Goal: Task Accomplishment & Management: Manage account settings

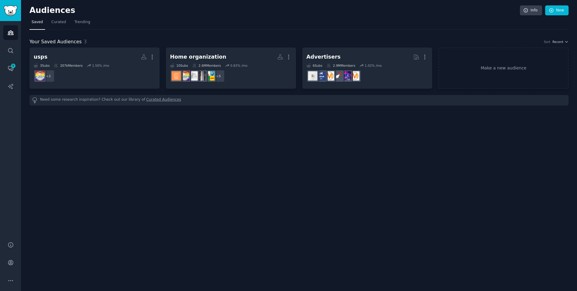
click at [199, 10] on h2 "Audiences" at bounding box center [274, 11] width 490 height 10
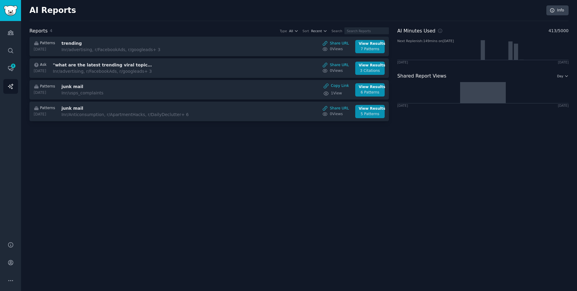
click at [136, 11] on div "AI Reports Info" at bounding box center [298, 13] width 539 height 16
click at [10, 67] on icon "Sidebar" at bounding box center [11, 68] width 6 height 6
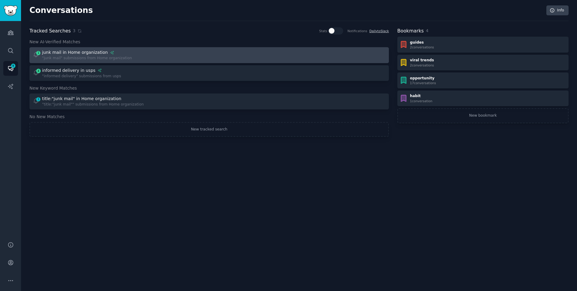
click at [141, 56] on div "1 junk mail in Home organization "junk mail" submissions from Home organization" at bounding box center [119, 55] width 172 height 12
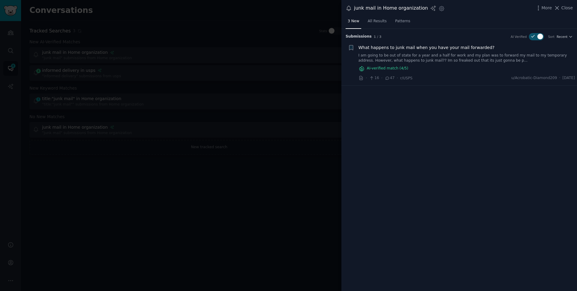
click at [396, 57] on link "I am going to be out of state for a year and a half for work and my plan was to…" at bounding box center [466, 58] width 217 height 11
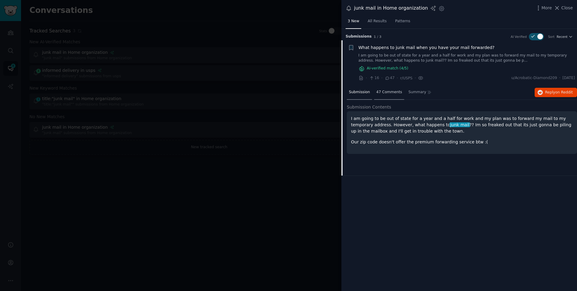
click at [384, 93] on span "47 Comments" at bounding box center [389, 92] width 26 height 5
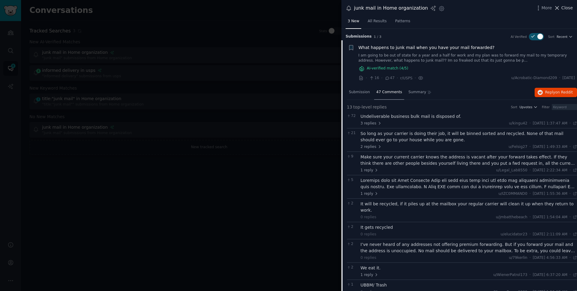
click at [572, 9] on span "Close" at bounding box center [566, 8] width 11 height 6
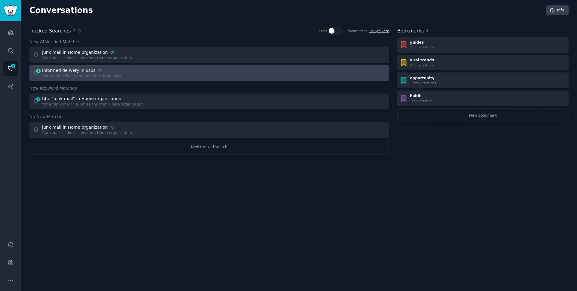
click at [156, 74] on div "4 informed delivery in usps "informed delivery" submissions from usps" at bounding box center [119, 73] width 172 height 12
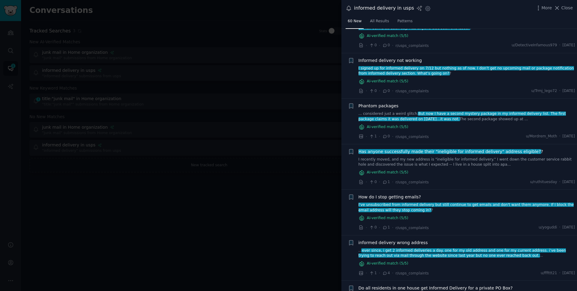
scroll to position [113, 0]
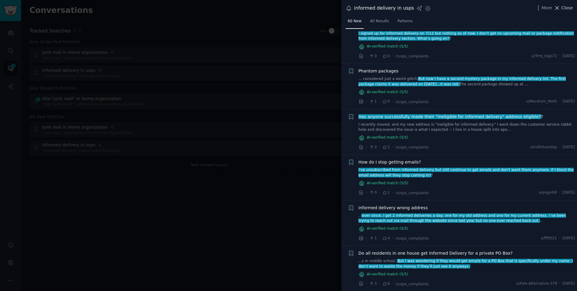
click at [564, 7] on span "Close" at bounding box center [566, 8] width 11 height 6
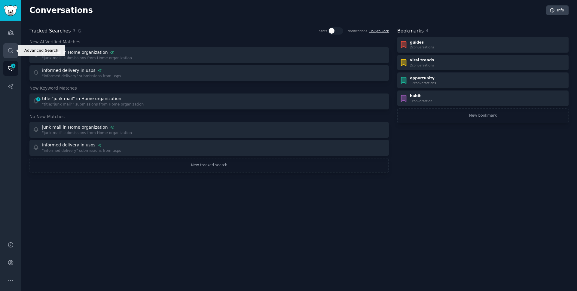
click at [12, 50] on icon "Sidebar" at bounding box center [11, 50] width 6 height 6
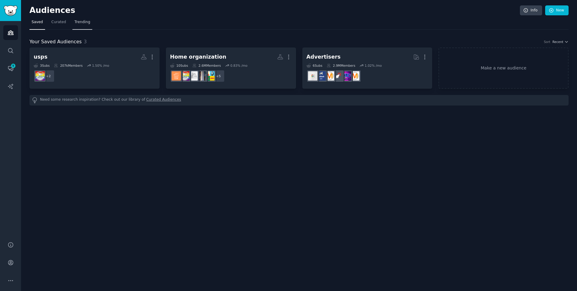
click at [83, 24] on span "Trending" at bounding box center [82, 22] width 16 height 5
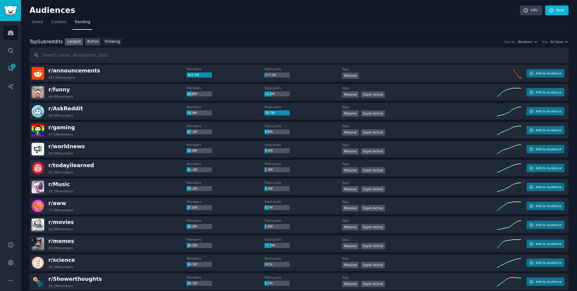
click at [96, 43] on link "Active" at bounding box center [93, 42] width 16 height 8
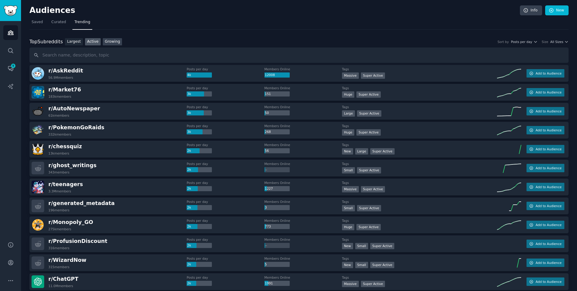
click at [110, 41] on link "Growing" at bounding box center [113, 42] width 20 height 8
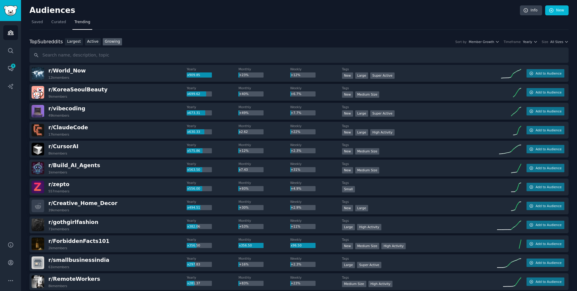
click at [393, 17] on div "Audiences Info New" at bounding box center [298, 11] width 539 height 12
click at [58, 24] on span "Curated" at bounding box center [58, 22] width 15 height 5
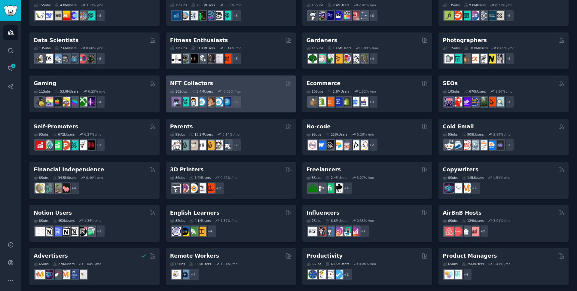
scroll to position [145, 0]
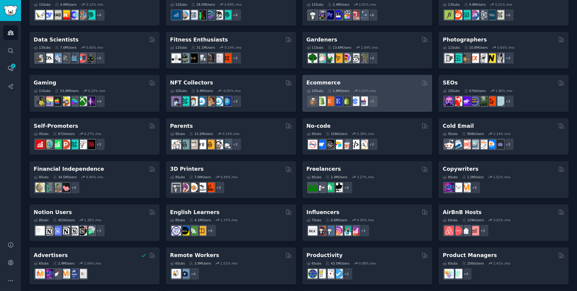
click at [397, 86] on div "Ecommerce" at bounding box center [367, 83] width 122 height 8
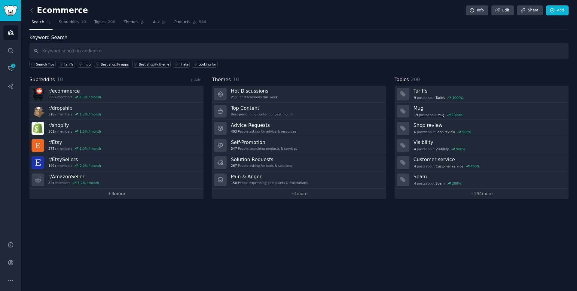
click at [115, 195] on link "+ 4 more" at bounding box center [116, 193] width 174 height 11
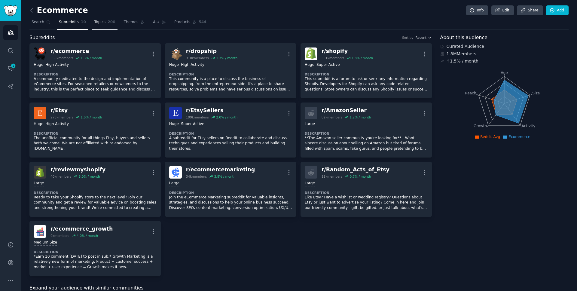
click at [102, 23] on span "Topics" at bounding box center [99, 22] width 11 height 5
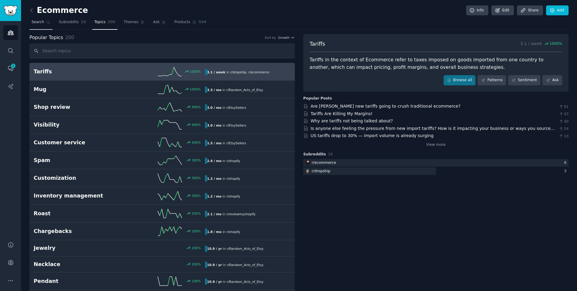
click at [35, 25] on link "Search" at bounding box center [40, 23] width 23 height 12
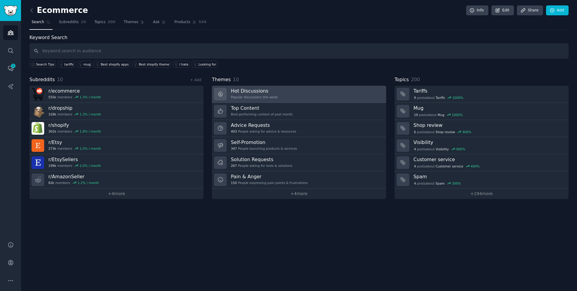
click at [265, 94] on div "Hot Discussions Popular discussions this week" at bounding box center [254, 94] width 47 height 13
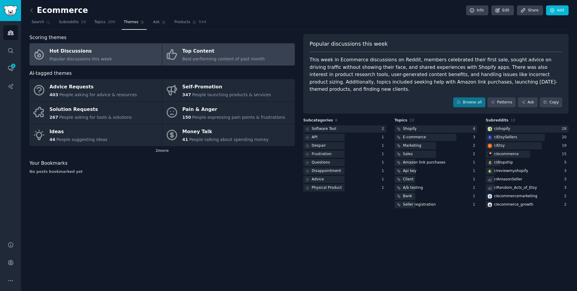
click at [222, 56] on span "Best-performing content of past month" at bounding box center [223, 58] width 82 height 5
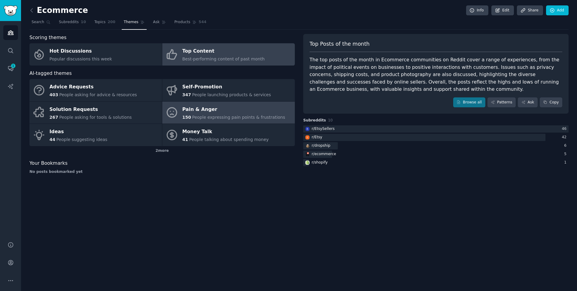
click at [205, 110] on div "Pain & Anger" at bounding box center [233, 110] width 103 height 10
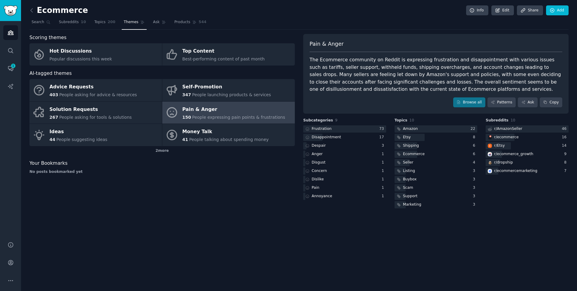
click at [245, 9] on div "Ecommerce Info Edit Share Add" at bounding box center [298, 11] width 539 height 12
click at [190, 22] on link "Products 544" at bounding box center [190, 23] width 36 height 12
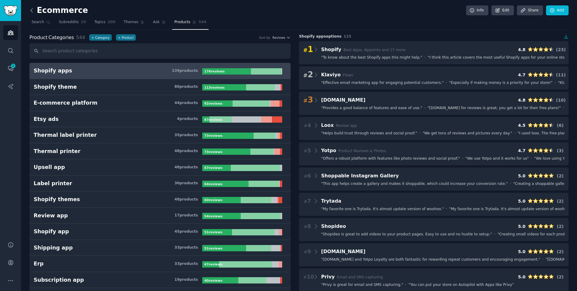
click at [32, 10] on icon at bounding box center [32, 10] width 6 height 6
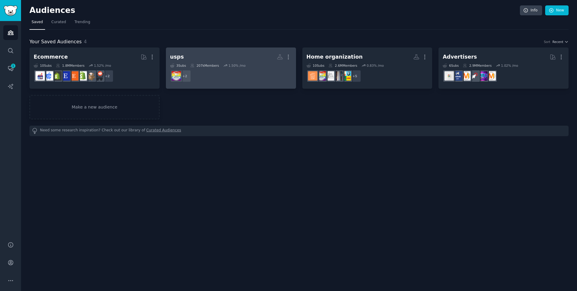
click at [215, 59] on h2 "usps More" at bounding box center [231, 57] width 122 height 11
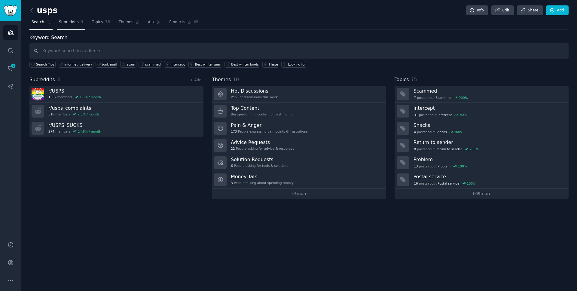
click at [74, 20] on span "Subreddits" at bounding box center [69, 22] width 20 height 5
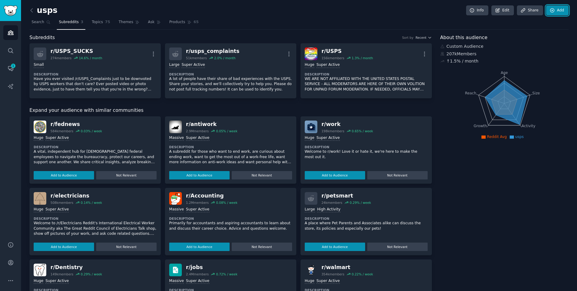
click at [564, 10] on link "Add" at bounding box center [557, 10] width 23 height 10
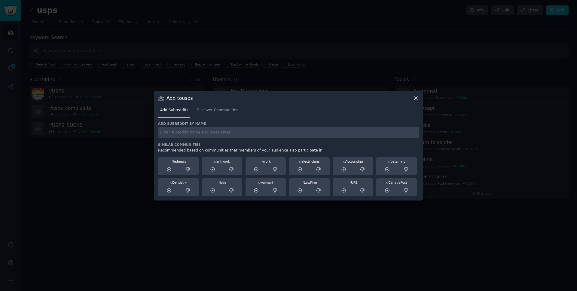
click at [205, 129] on input "text" at bounding box center [288, 133] width 261 height 12
type input "dma"
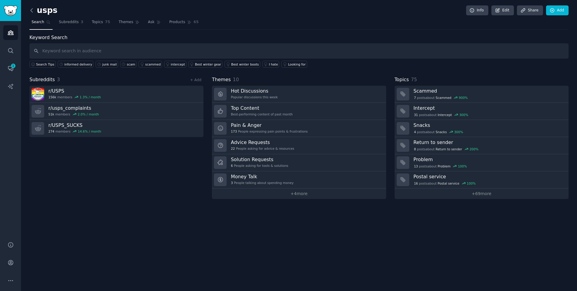
click at [32, 11] on icon at bounding box center [32, 10] width 6 height 6
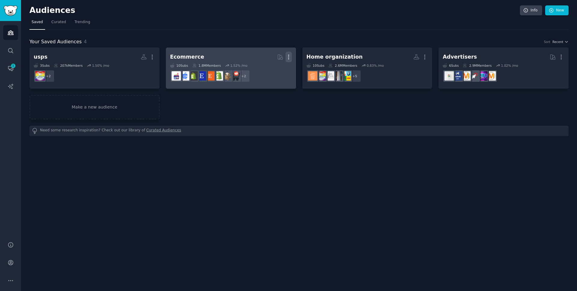
click at [288, 56] on icon "button" at bounding box center [288, 57] width 1 height 4
click at [270, 69] on p "Delete" at bounding box center [272, 69] width 14 height 6
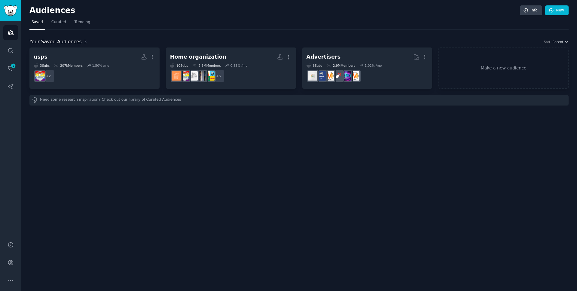
click at [336, 20] on nav "Saved Curated Trending" at bounding box center [298, 23] width 539 height 12
click at [563, 11] on link "New" at bounding box center [556, 10] width 23 height 10
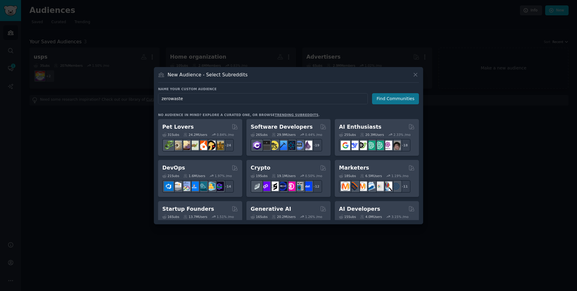
type input "zerowaste"
click at [389, 98] on button "Find Communities" at bounding box center [395, 98] width 47 height 11
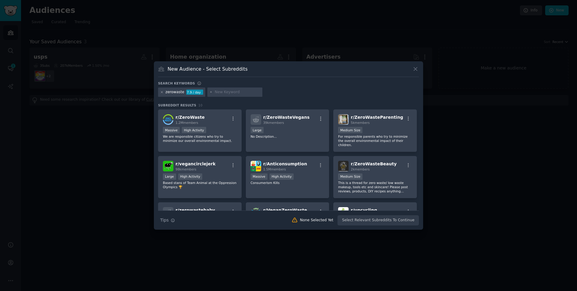
click at [161, 93] on icon at bounding box center [161, 91] width 3 height 3
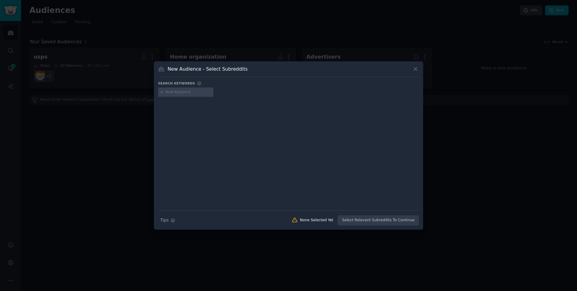
click at [195, 90] on input "text" at bounding box center [189, 92] width 46 height 5
type input "declutter"
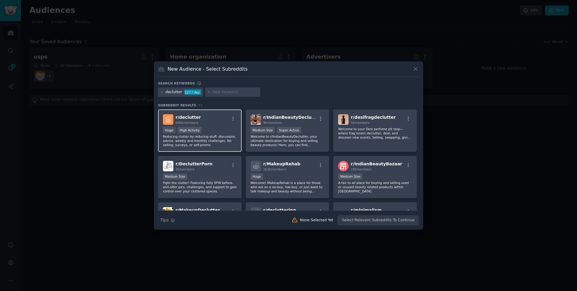
click at [203, 125] on div "r/ declutter 680k members Huge High Activity Reducing clutter by reducing stuff…" at bounding box center [200, 130] width 84 height 42
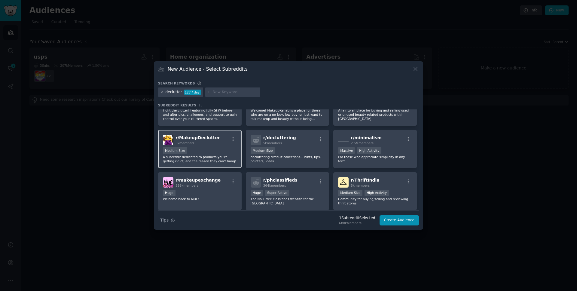
scroll to position [50, 0]
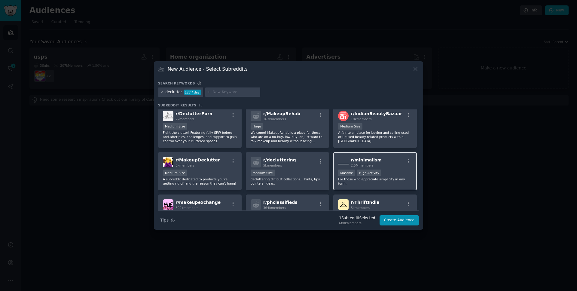
click at [387, 158] on div "r/ minimalism 2.5M members" at bounding box center [375, 162] width 74 height 11
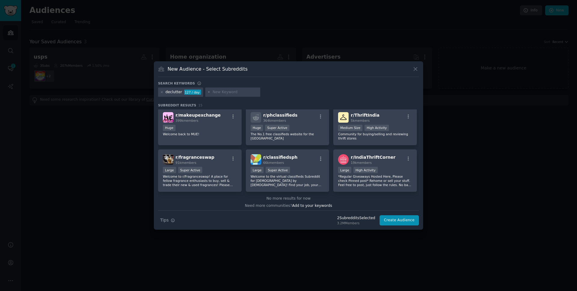
scroll to position [139, 0]
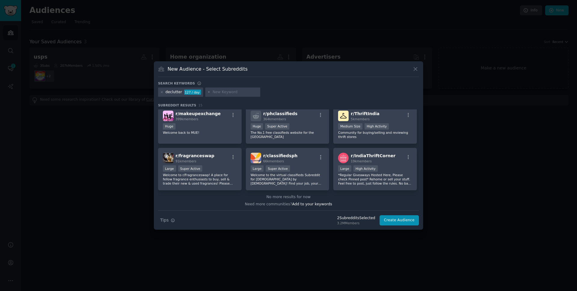
click at [217, 93] on input "text" at bounding box center [235, 92] width 46 height 5
type input "anticonsumption"
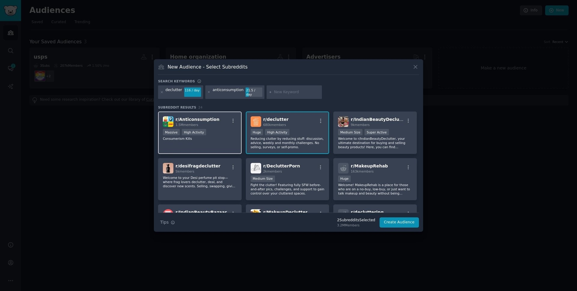
click at [216, 130] on div "Massive High Activity" at bounding box center [200, 133] width 74 height 8
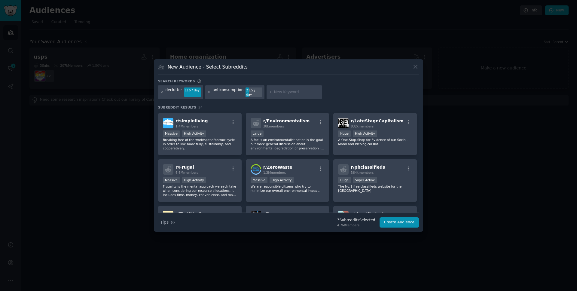
scroll to position [231, 0]
click at [303, 184] on p "We are responsible citizens who try to minimize our overall environmental impac…" at bounding box center [288, 188] width 74 height 8
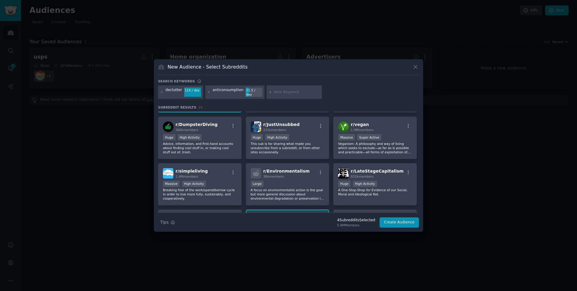
scroll to position [190, 0]
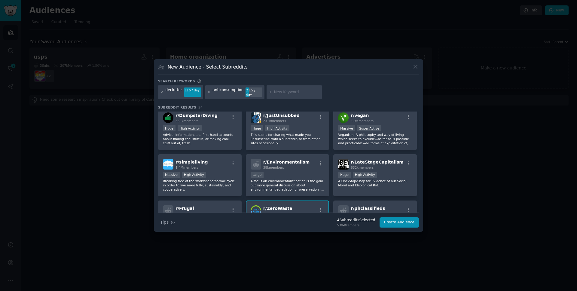
click at [308, 200] on div "r/ ZeroWaste 1.2M members Massive High Activity We are responsible citizens who…" at bounding box center [288, 221] width 84 height 42
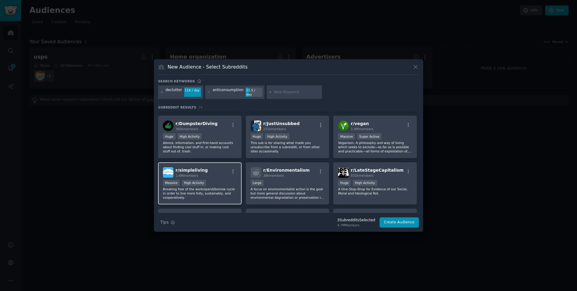
scroll to position [186, 0]
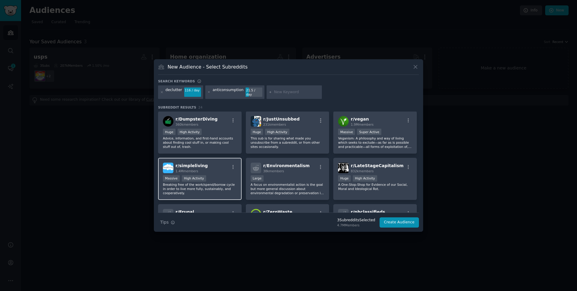
click at [228, 185] on p "Breaking free of the work/spend/borrow cycle in order to live more fully, susta…" at bounding box center [200, 188] width 74 height 13
click at [229, 182] on p "Breaking free of the work/spend/borrow cycle in order to live more fully, susta…" at bounding box center [200, 188] width 74 height 13
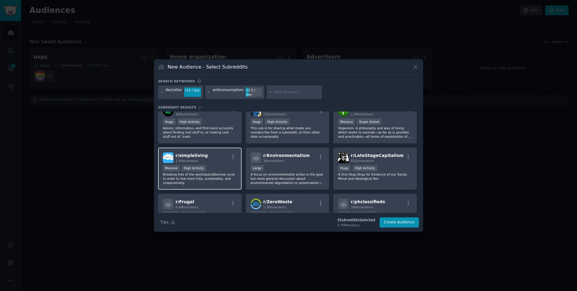
scroll to position [168, 0]
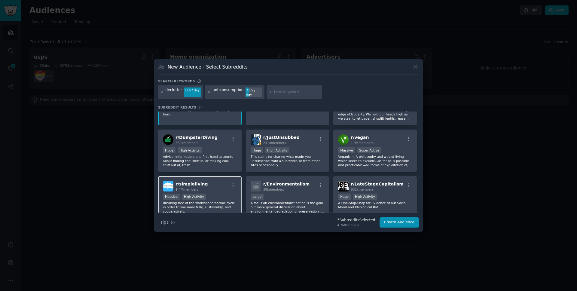
click at [221, 181] on div "r/ simpleliving 1.4M members" at bounding box center [200, 186] width 74 height 11
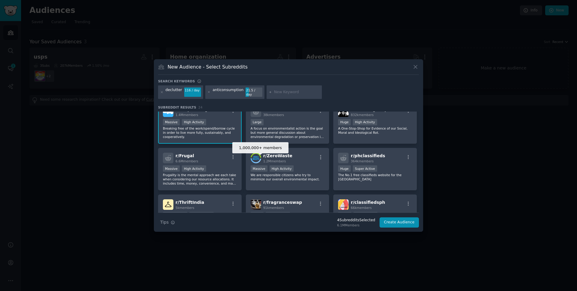
scroll to position [231, 0]
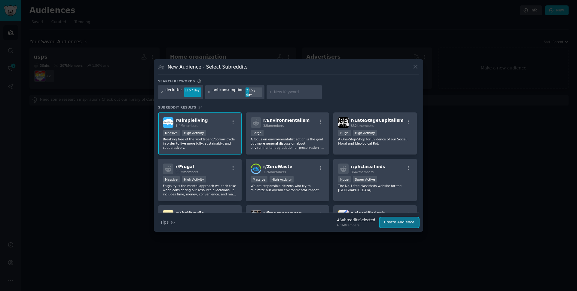
click at [392, 219] on button "Create Audience" at bounding box center [399, 222] width 40 height 10
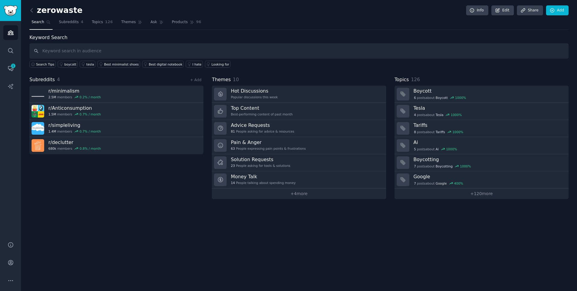
click at [65, 8] on h2 "zerowaste" at bounding box center [55, 11] width 53 height 10
click at [66, 11] on h2 "zerowaste" at bounding box center [55, 11] width 53 height 10
click at [499, 10] on icon at bounding box center [497, 10] width 5 height 5
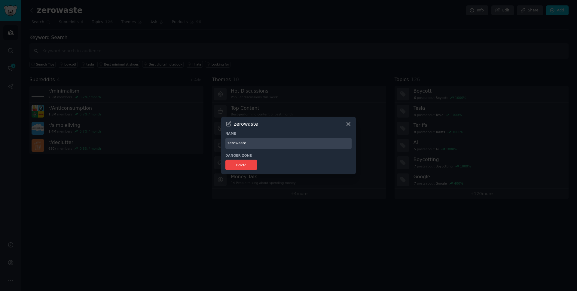
click at [252, 141] on input "zerowaste" at bounding box center [288, 144] width 126 height 12
drag, startPoint x: 252, startPoint y: 141, endPoint x: 206, endPoint y: 141, distance: 46.3
click at [206, 141] on div "​ zerowaste Name zerowaste Danger Zone Delete" at bounding box center [288, 145] width 573 height 291
type input "declutter"
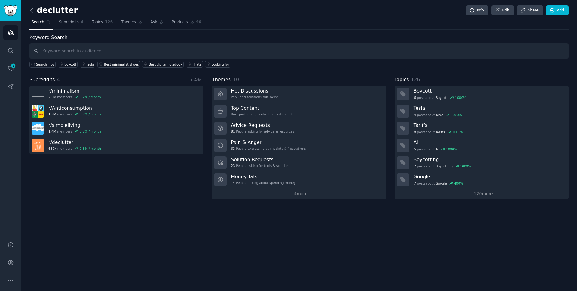
click at [32, 10] on icon at bounding box center [32, 10] width 6 height 6
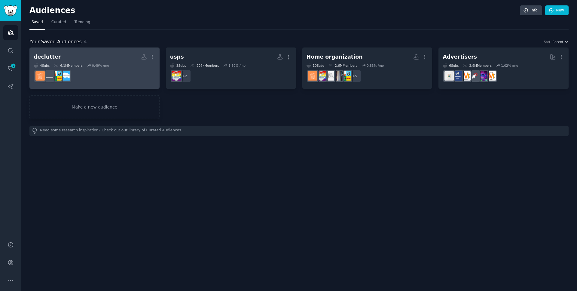
click at [91, 59] on h2 "declutter More" at bounding box center [95, 57] width 122 height 11
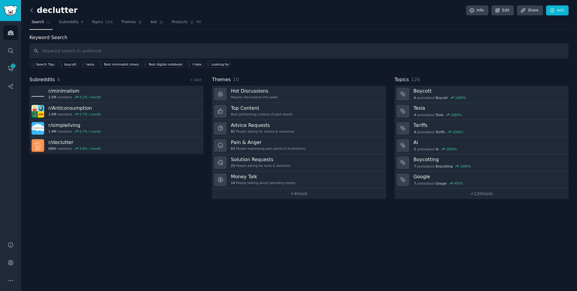
click at [30, 13] on icon at bounding box center [32, 10] width 6 height 6
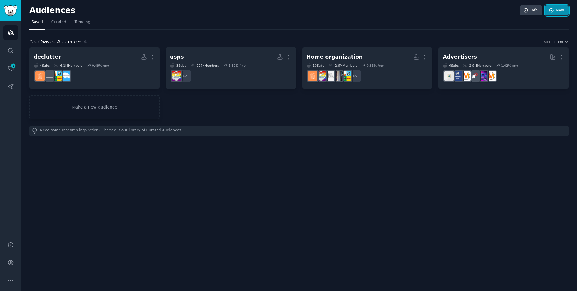
click at [556, 9] on link "New" at bounding box center [556, 10] width 23 height 10
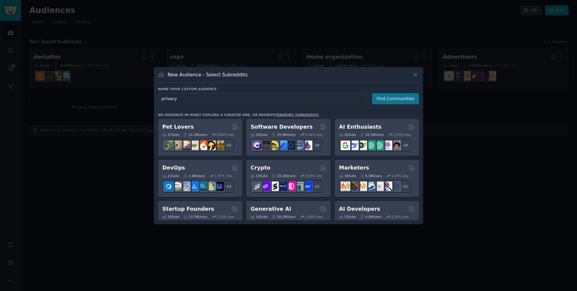
type input "privacy"
click at [408, 99] on button "Find Communities" at bounding box center [395, 98] width 47 height 11
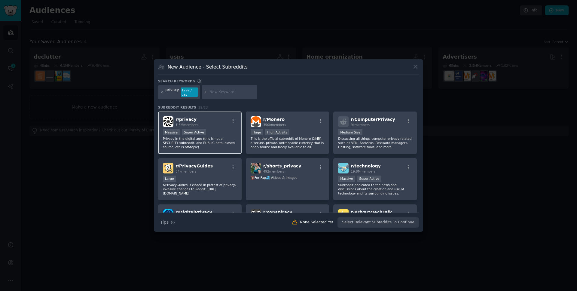
click at [220, 129] on div "Massive Super Active" at bounding box center [200, 133] width 74 height 8
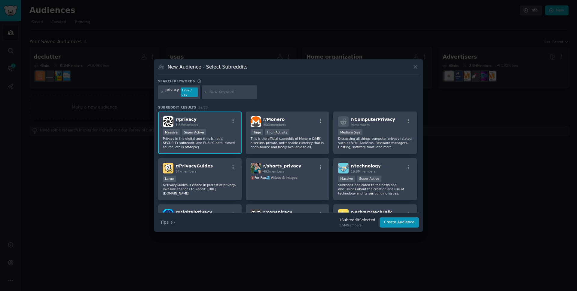
click at [218, 94] on input "text" at bounding box center [232, 92] width 46 height 5
type input "junk mail"
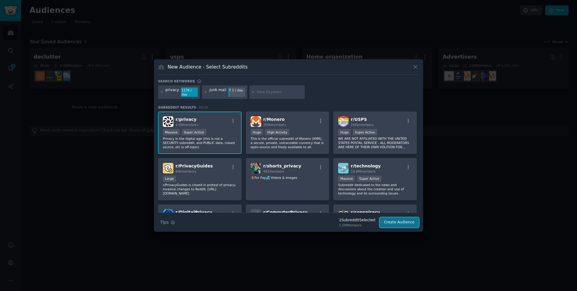
click at [395, 220] on button "Create Audience" at bounding box center [399, 222] width 40 height 10
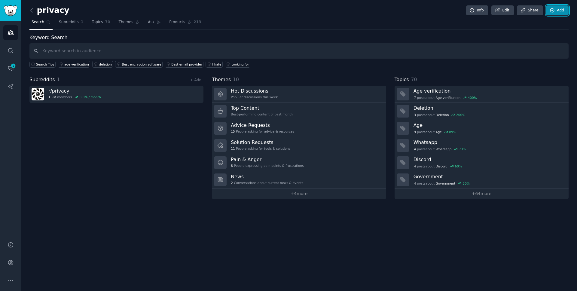
click at [553, 13] on link "Add" at bounding box center [557, 10] width 23 height 10
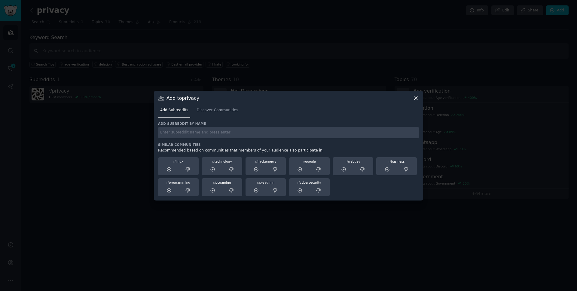
click at [256, 137] on input "text" at bounding box center [288, 133] width 261 height 12
type input "zerowaste"
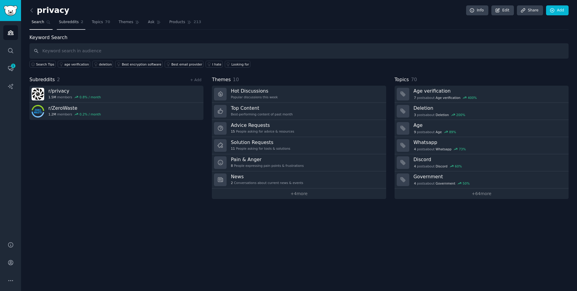
click at [65, 23] on span "Subreddits" at bounding box center [69, 22] width 20 height 5
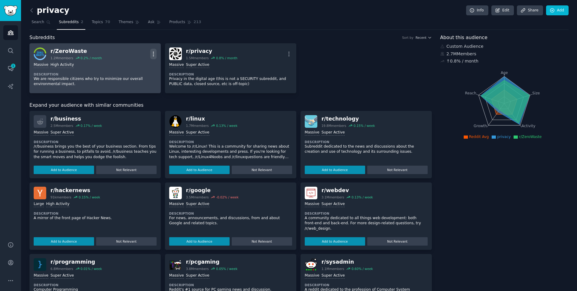
click at [152, 53] on icon "button" at bounding box center [153, 54] width 6 height 6
click at [133, 77] on p "Delete" at bounding box center [130, 77] width 14 height 6
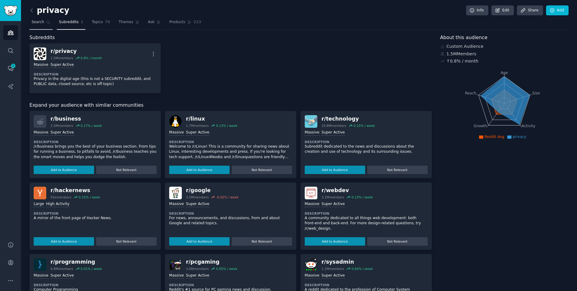
click at [42, 22] on span "Search" at bounding box center [38, 22] width 13 height 5
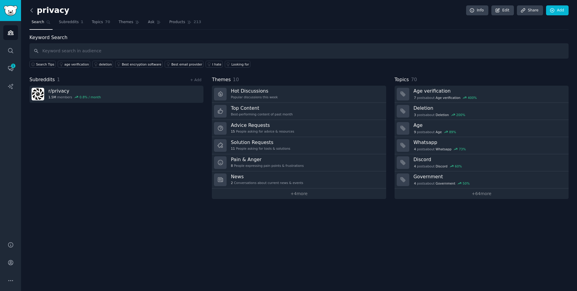
click at [33, 11] on icon at bounding box center [32, 10] width 6 height 6
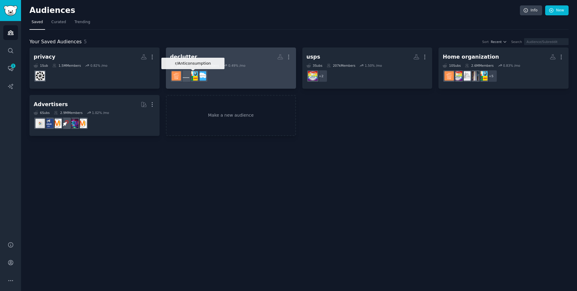
click at [204, 73] on img at bounding box center [201, 75] width 9 height 9
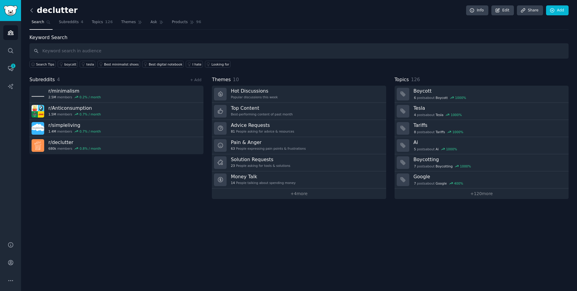
click at [31, 9] on icon at bounding box center [32, 10] width 6 height 6
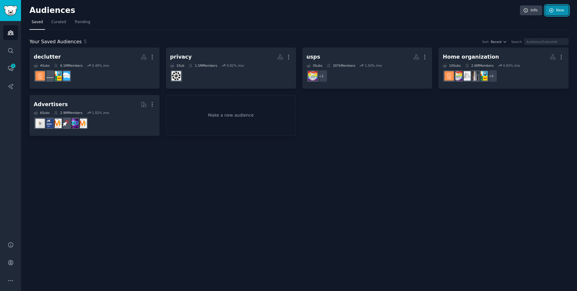
click at [561, 9] on link "New" at bounding box center [556, 10] width 23 height 10
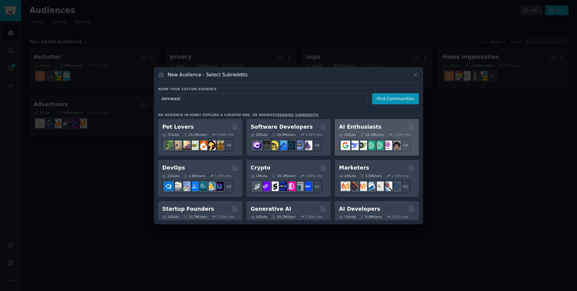
type input "zerowaste"
click button "Find Communities" at bounding box center [395, 98] width 47 height 11
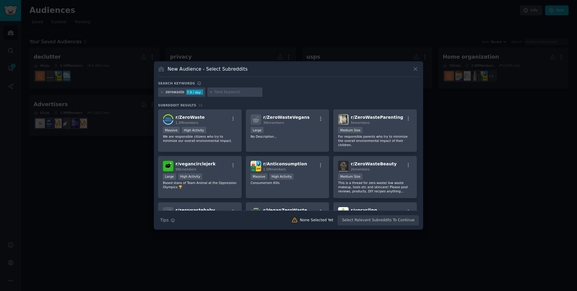
click at [223, 92] on input "text" at bounding box center [237, 92] width 46 height 5
type input "sustainability"
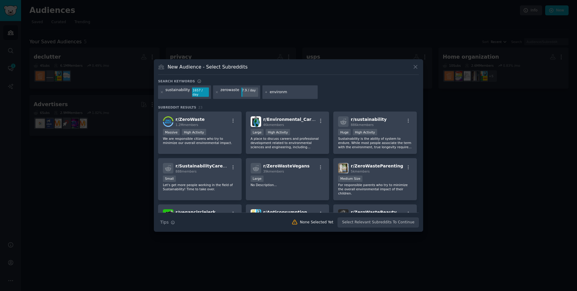
type input "environme"
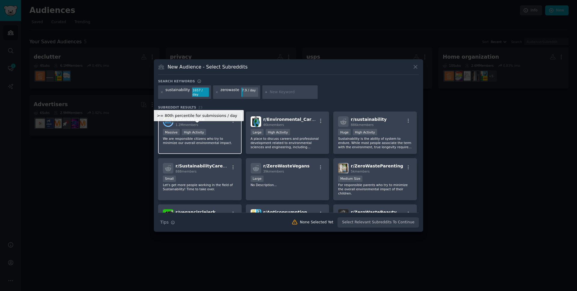
click at [200, 129] on div "High Activity" at bounding box center [194, 132] width 24 height 6
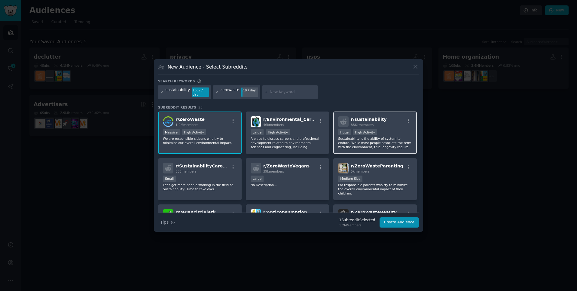
click at [386, 121] on div "r/ sustainability 886k members" at bounding box center [375, 121] width 74 height 11
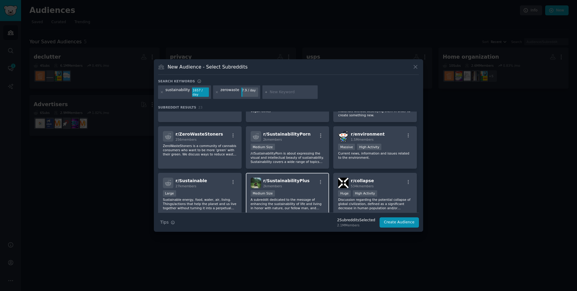
scroll to position [170, 0]
click at [400, 221] on button "Create Audience" at bounding box center [399, 222] width 40 height 10
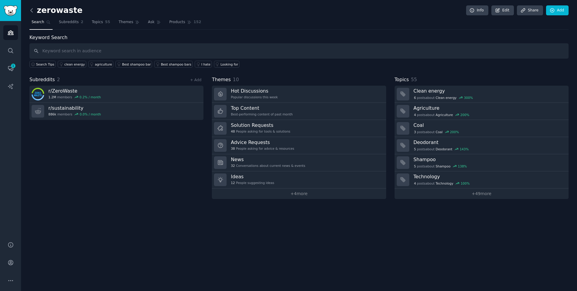
click at [33, 12] on icon at bounding box center [32, 10] width 6 height 6
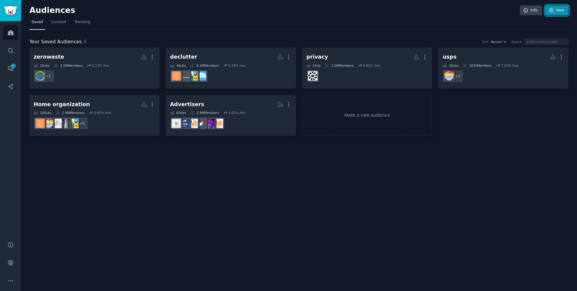
click at [555, 13] on link "New" at bounding box center [556, 10] width 23 height 10
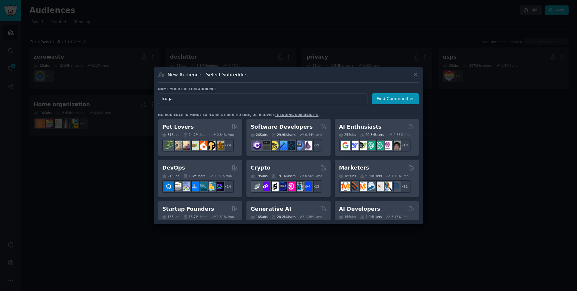
type input "frugal"
click button "Find Communities" at bounding box center [395, 98] width 47 height 11
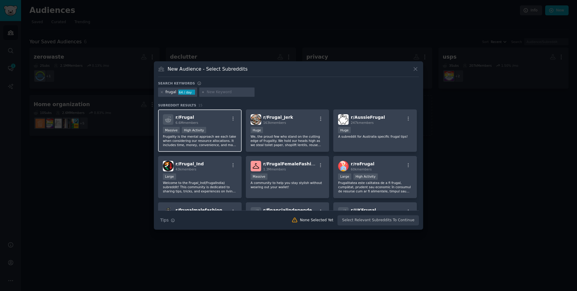
click at [213, 120] on div "r/ Frugal 6.6M members" at bounding box center [200, 119] width 74 height 11
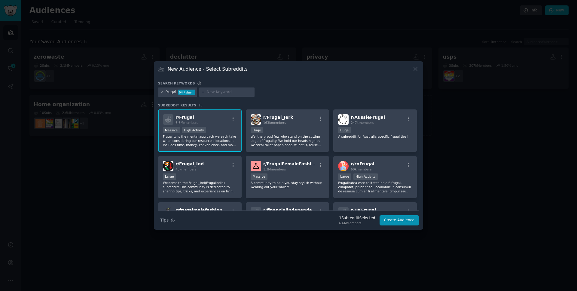
click at [216, 88] on div at bounding box center [226, 92] width 55 height 10
click at [214, 92] on input "text" at bounding box center [230, 92] width 46 height 5
type input "lifehacks"
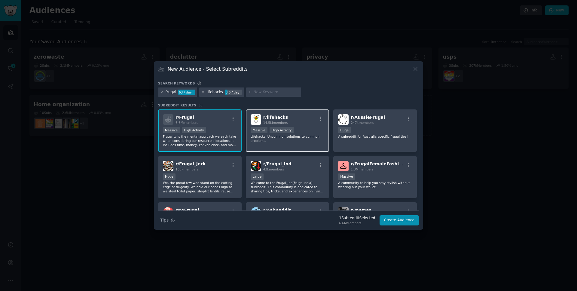
click at [291, 129] on div "High Activity" at bounding box center [281, 130] width 24 height 6
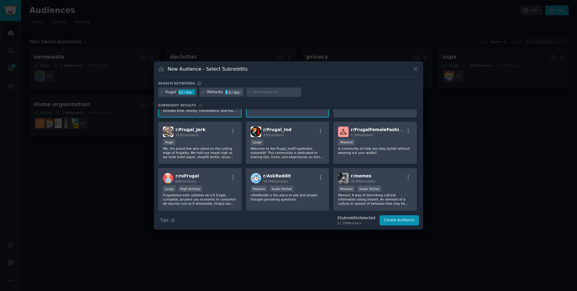
scroll to position [80, 0]
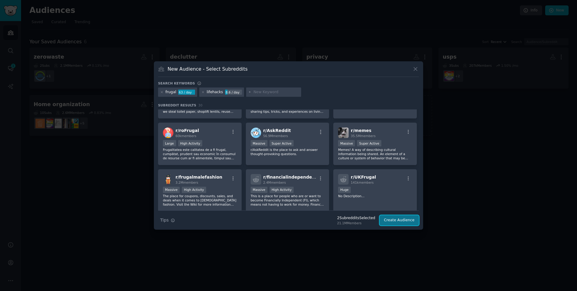
click at [395, 220] on button "Create Audience" at bounding box center [399, 220] width 40 height 10
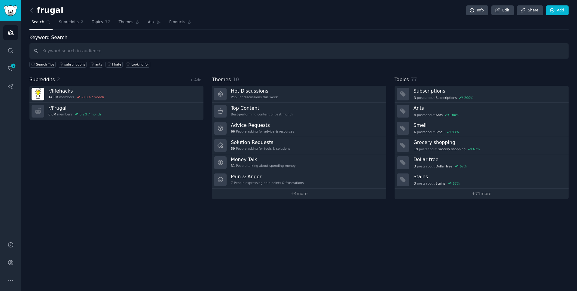
click at [153, 157] on div "Subreddits 2 + Add r/ lifehacks 14.5M members -0.0 % / month r/ Frugal 6.6M mem…" at bounding box center [116, 137] width 174 height 123
click at [76, 50] on input "text" at bounding box center [298, 50] width 539 height 15
click at [32, 11] on icon at bounding box center [32, 10] width 6 height 6
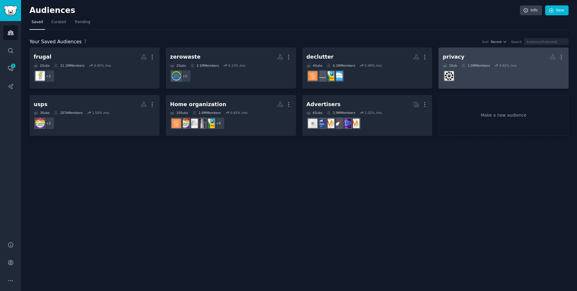
click at [500, 69] on dd at bounding box center [503, 76] width 122 height 17
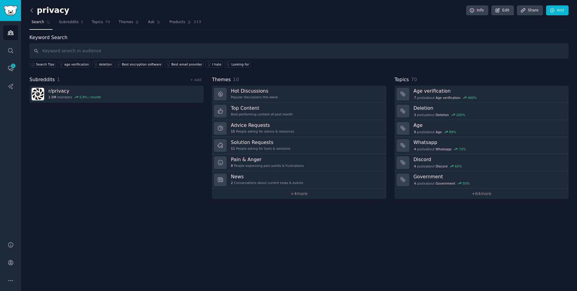
click at [29, 9] on icon at bounding box center [32, 10] width 6 height 6
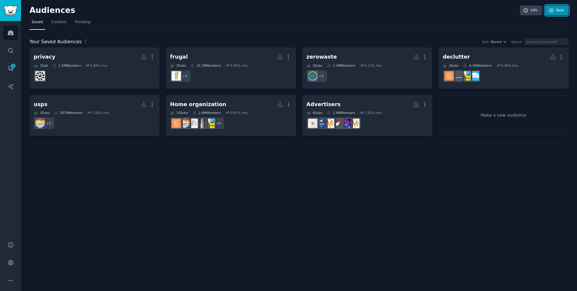
click at [562, 11] on link "New" at bounding box center [556, 10] width 23 height 10
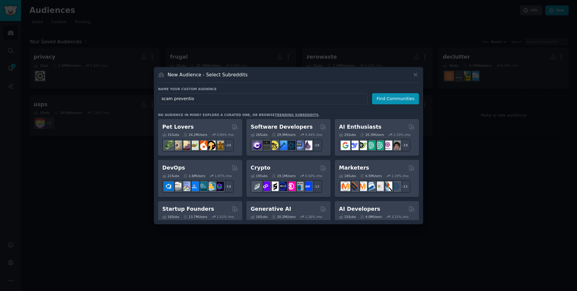
type input "scam prevention"
click button "Find Communities" at bounding box center [395, 98] width 47 height 11
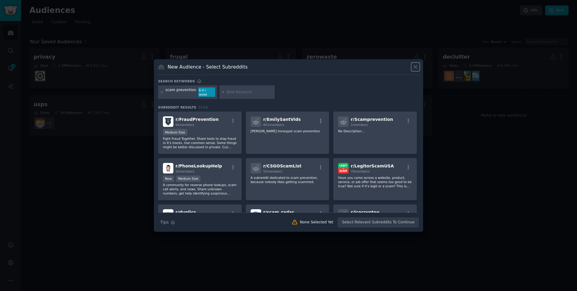
click at [418, 69] on icon at bounding box center [415, 67] width 6 height 6
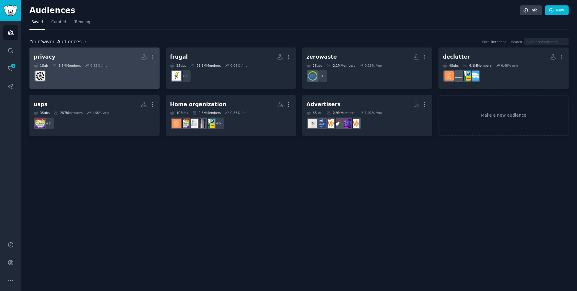
click at [85, 75] on dd at bounding box center [95, 76] width 122 height 17
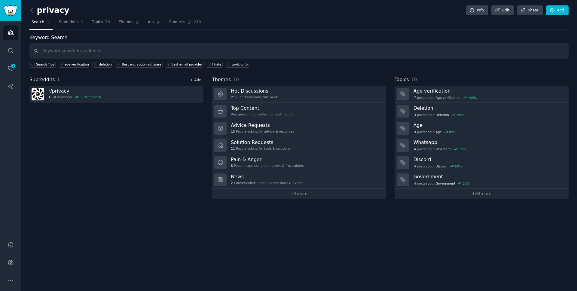
click at [195, 81] on link "+ Add" at bounding box center [195, 80] width 11 height 4
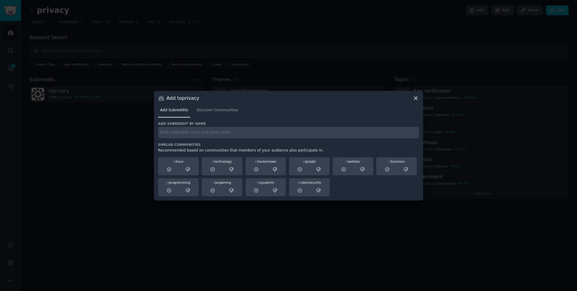
click at [175, 133] on input "text" at bounding box center [288, 133] width 261 height 12
type input "fraudprevention"
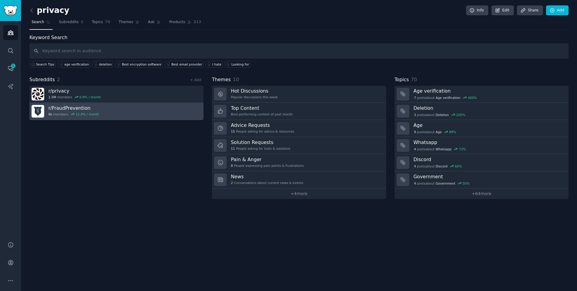
click at [120, 111] on link "r/ FraudPrevention 6k members 12.4 % / month" at bounding box center [116, 111] width 174 height 17
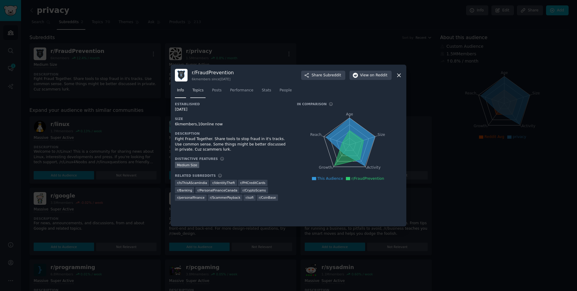
click at [197, 91] on span "Topics" at bounding box center [197, 90] width 11 height 5
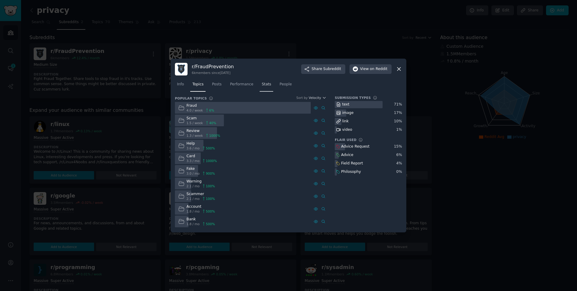
click at [264, 83] on span "Stats" at bounding box center [266, 84] width 9 height 5
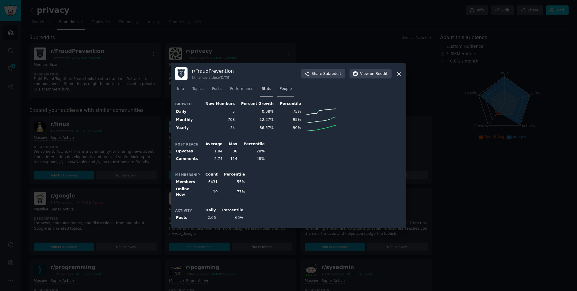
click at [284, 88] on span "People" at bounding box center [285, 88] width 12 height 5
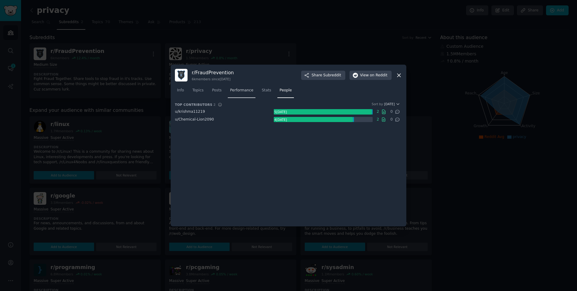
click at [234, 87] on link "Performance" at bounding box center [242, 92] width 28 height 12
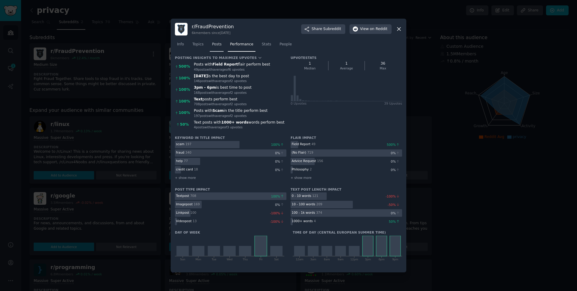
click at [216, 44] on span "Posts" at bounding box center [217, 44] width 10 height 5
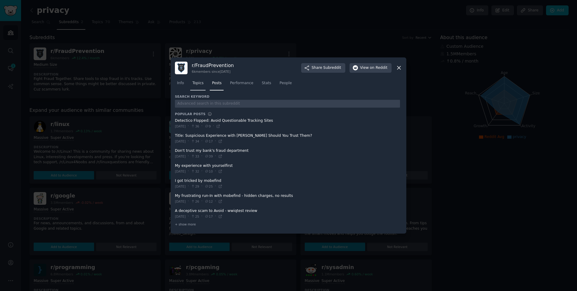
click at [203, 84] on span "Topics" at bounding box center [197, 83] width 11 height 5
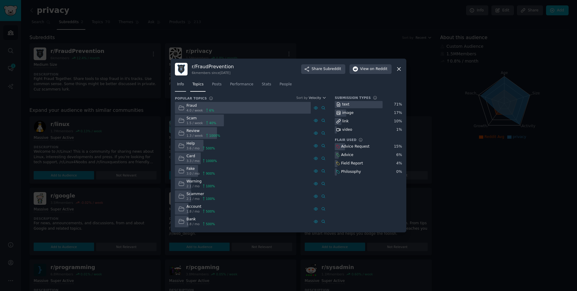
click at [184, 83] on link "Info" at bounding box center [180, 86] width 11 height 12
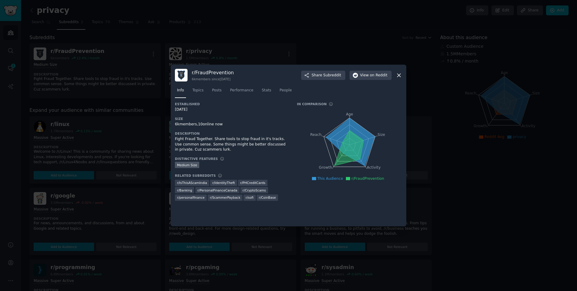
click at [396, 44] on div at bounding box center [288, 145] width 577 height 291
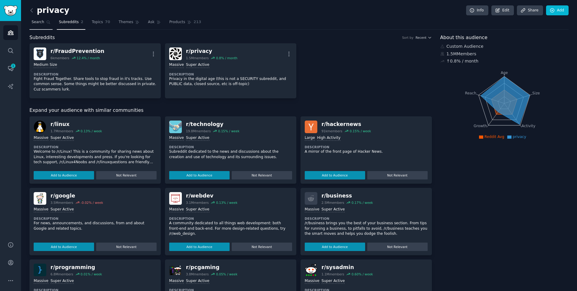
click at [44, 23] on link "Search" at bounding box center [40, 23] width 23 height 12
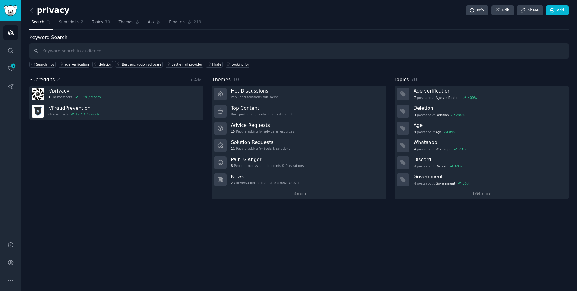
click at [148, 197] on div "Subreddits 2 + Add r/ privacy 1.5M members 0.8 % / month r/ FraudPrevention 6k …" at bounding box center [116, 137] width 174 height 123
click at [78, 54] on input "text" at bounding box center [298, 50] width 539 height 15
type input "junk mail"
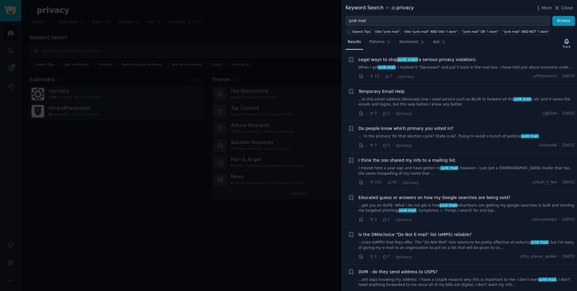
scroll to position [733, 0]
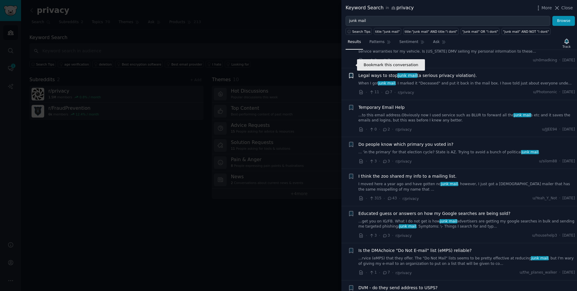
click at [351, 73] on icon "button" at bounding box center [351, 75] width 4 height 5
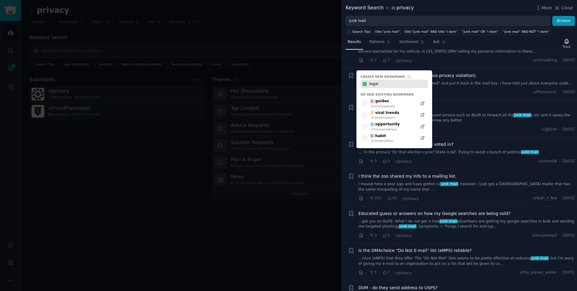
type input "legal"
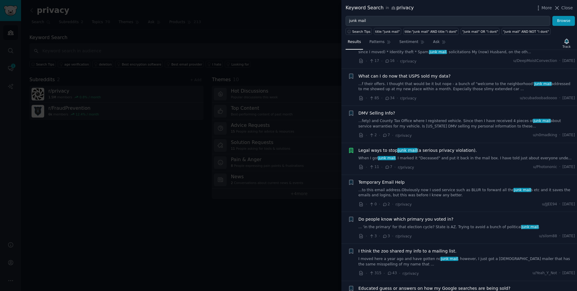
scroll to position [649, 0]
